Goal: Transaction & Acquisition: Purchase product/service

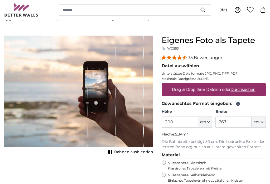
scroll to position [33, 0]
click at [227, 90] on label "Drag & Drop Ihrer Dateien oder Durchsuchen" at bounding box center [214, 89] width 88 height 11
click at [227, 85] on input "Drag & Drop Ihrer Dateien oder Durchsuchen" at bounding box center [214, 84] width 104 height 2
type input "**********"
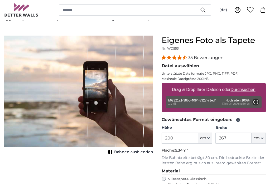
type input "113.8"
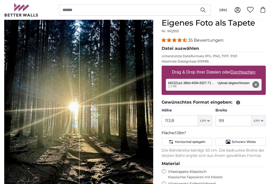
scroll to position [51, 0]
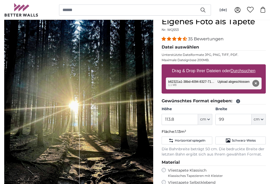
click at [162, 182] on div "Vliestapete Selbstklebend Einfaches Tapezieren ohne zusätzlichen Kleister" at bounding box center [214, 185] width 104 height 10
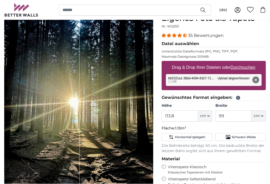
scroll to position [55, 0]
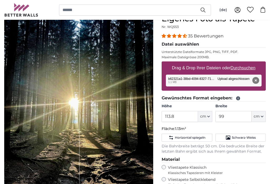
click at [259, 117] on span "cm" at bounding box center [257, 116] width 6 height 5
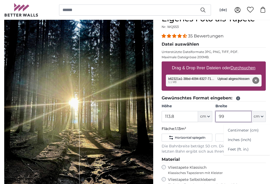
click at [234, 117] on input "99" at bounding box center [233, 116] width 36 height 11
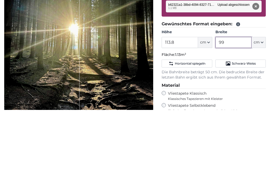
type input "9"
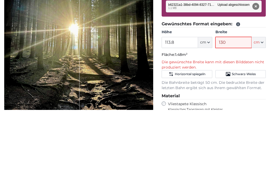
type input "130"
click at [182, 111] on input "113.8" at bounding box center [180, 116] width 36 height 11
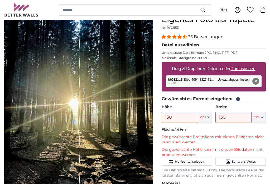
scroll to position [58, 0]
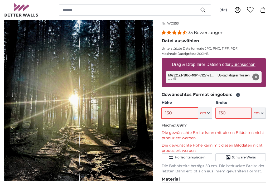
click at [189, 112] on input "130" at bounding box center [180, 113] width 36 height 11
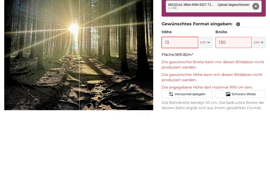
type input "1"
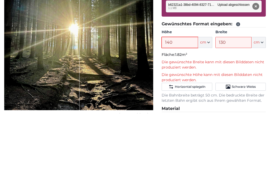
type input "140"
click at [237, 108] on input "130" at bounding box center [233, 113] width 36 height 11
type input "1"
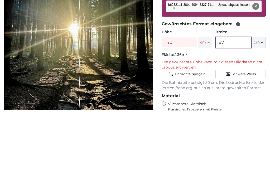
type input "9"
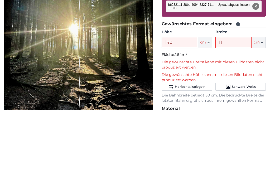
type input "1"
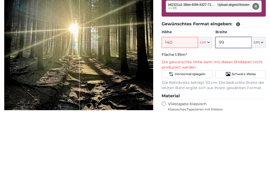
type input "99"
click at [178, 108] on input "140" at bounding box center [180, 113] width 36 height 11
type input "1"
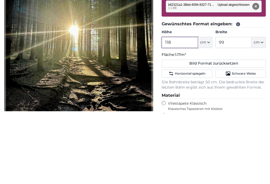
type input "118"
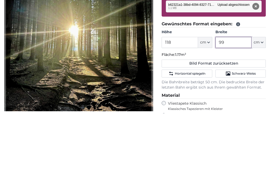
click at [225, 108] on input "99" at bounding box center [233, 113] width 36 height 11
type input "9"
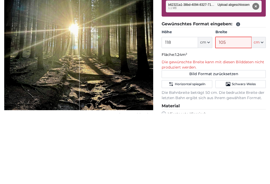
type input "105"
click at [216, 141] on button "Bild Format zurücksetzen" at bounding box center [214, 145] width 104 height 8
type input "113.8"
type input "99"
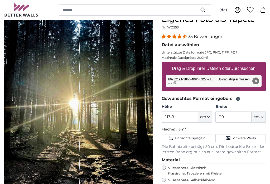
scroll to position [59, 0]
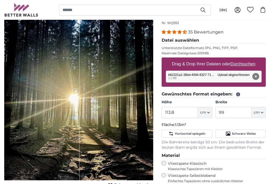
click at [253, 78] on button "Entfernen" at bounding box center [255, 76] width 7 height 7
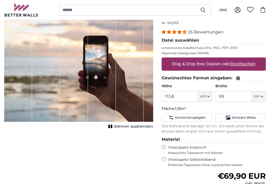
click at [243, 66] on u "Durchsuchen" at bounding box center [243, 64] width 25 height 4
click at [243, 59] on input "Drag & Drop Ihrer Dateien oder Durchsuchen" at bounding box center [214, 58] width 104 height 2
type input "**********"
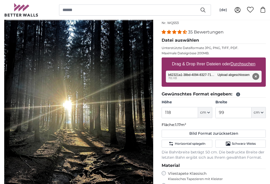
click at [236, 98] on legend "Gewünschtes Format eingeben:" at bounding box center [214, 94] width 104 height 7
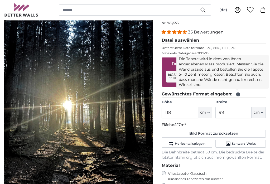
click at [237, 93] on icon at bounding box center [238, 94] width 5 height 5
click at [252, 98] on legend "Gewünschtes Format eingeben:" at bounding box center [214, 94] width 104 height 7
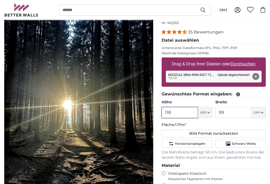
click at [186, 115] on input "118" at bounding box center [180, 112] width 36 height 11
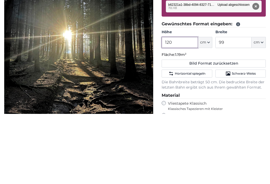
type input "120"
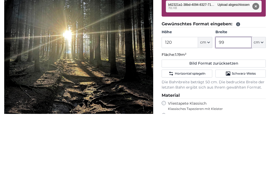
click at [232, 107] on input "99" at bounding box center [233, 112] width 36 height 11
type input "9"
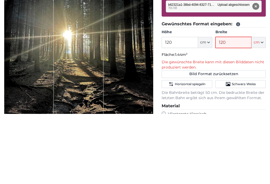
type input "120"
click at [179, 107] on input "120" at bounding box center [180, 112] width 36 height 11
type input "140"
click at [233, 107] on input "120" at bounding box center [233, 112] width 36 height 11
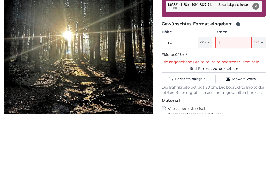
type input "115"
